Goal: Task Accomplishment & Management: Use online tool/utility

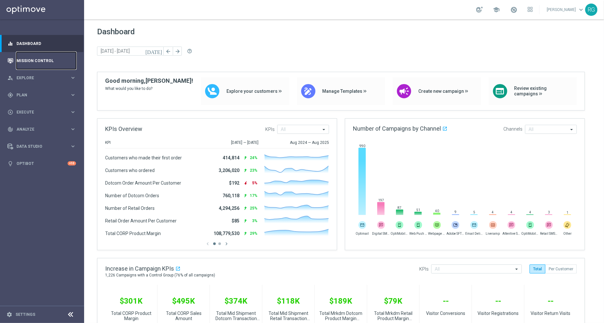
click at [42, 59] on link "Mission Control" at bounding box center [45, 60] width 59 height 17
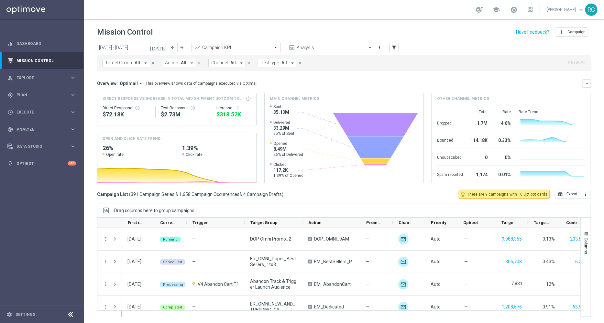
click at [163, 45] on icon "[DATE]" at bounding box center [158, 48] width 17 height 6
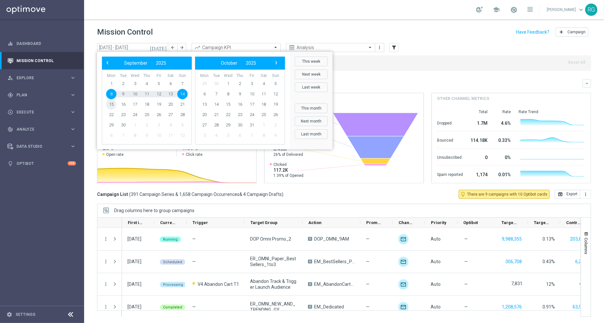
click at [112, 103] on span "15" at bounding box center [111, 104] width 10 height 10
click at [182, 102] on span "21" at bounding box center [182, 104] width 10 height 10
type input "[DATE] - [DATE]"
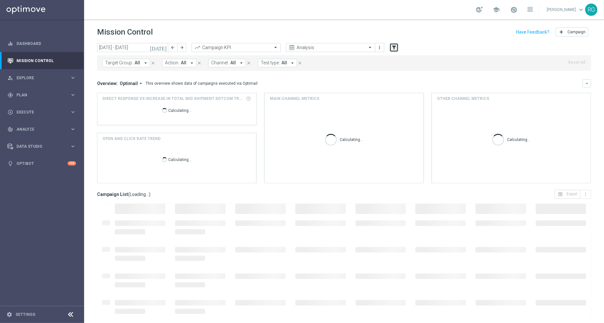
click at [393, 46] on icon "filter_alt" at bounding box center [394, 48] width 6 height 6
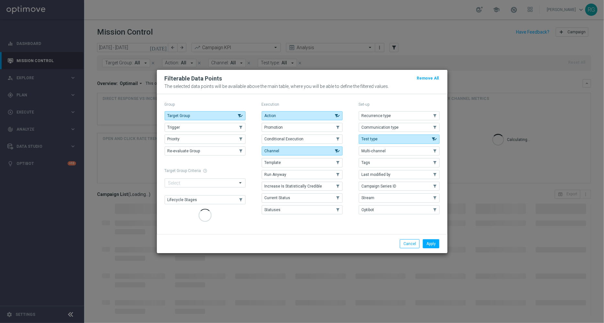
click at [226, 117] on button "Target Group" at bounding box center [205, 115] width 81 height 9
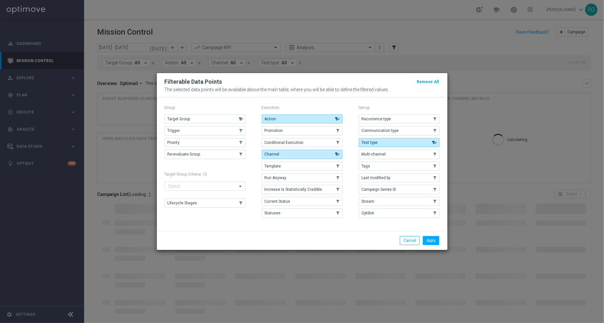
click at [293, 114] on div "Execution Action .cls-1{fill:none;} .cls-1{fill:none;} Promotion .cls-1{fill:no…" at bounding box center [302, 161] width 81 height 117
click at [293, 118] on button "Action" at bounding box center [302, 118] width 81 height 9
click at [320, 153] on button "Channel" at bounding box center [302, 154] width 81 height 9
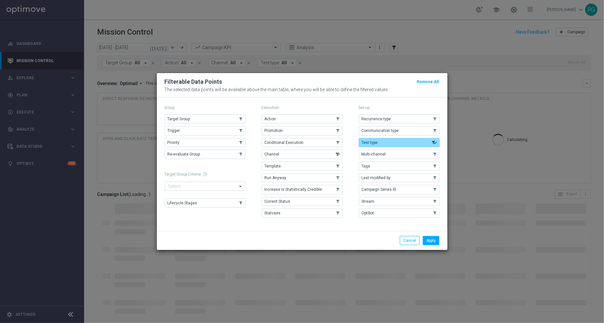
click at [395, 142] on button "Test type" at bounding box center [399, 142] width 81 height 9
click at [386, 168] on button "Tags" at bounding box center [399, 166] width 81 height 9
click at [429, 239] on button "Apply" at bounding box center [431, 240] width 16 height 9
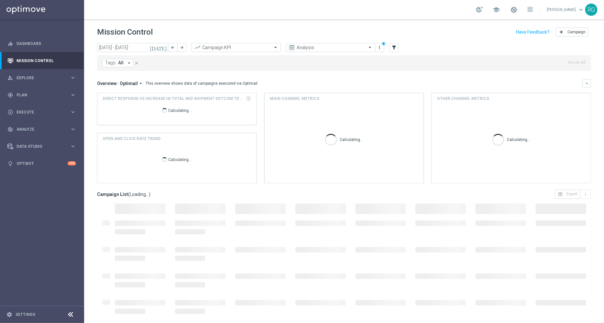
click at [129, 64] on icon "arrow_drop_down" at bounding box center [129, 63] width 6 height 6
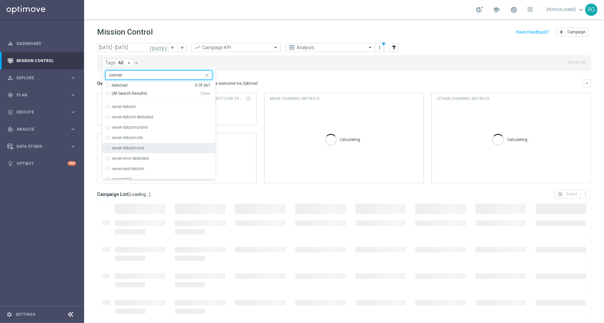
click at [143, 148] on label "owner-dotcom-sms" at bounding box center [128, 148] width 32 height 4
type input "owner-"
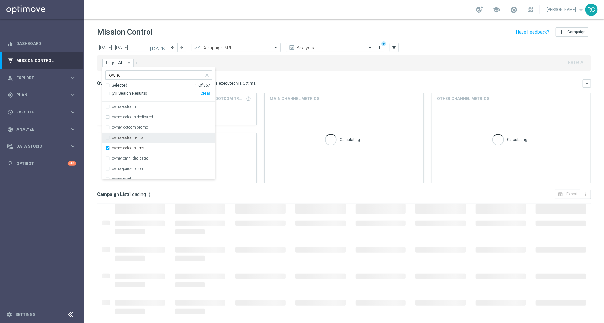
click at [409, 67] on div "Tags: All arrow_drop_down owner-dotcom-sms owner- Selected 1 Of 367 (All Search…" at bounding box center [344, 63] width 494 height 16
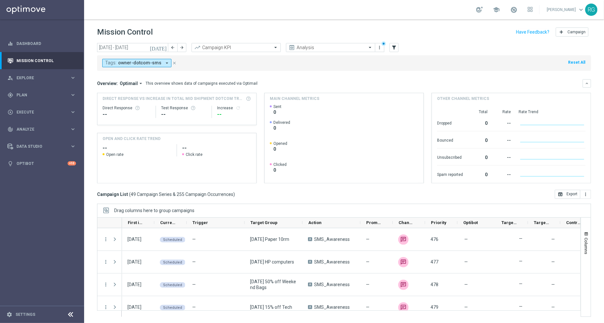
scroll to position [1026, 0]
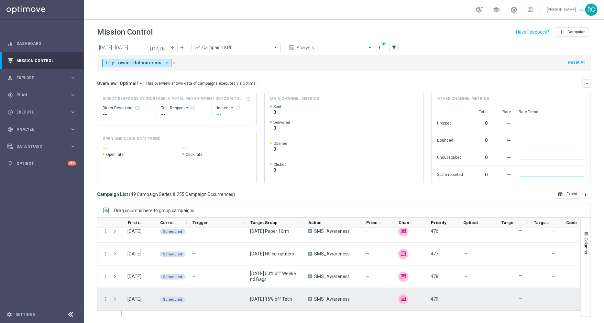
click at [105, 301] on menu-column "more_vert" at bounding box center [106, 299] width 6 height 6
click at [106, 296] on icon "more_vert" at bounding box center [106, 299] width 6 height 6
click at [133, 278] on div "Edit" at bounding box center [148, 279] width 60 height 5
